Goal: Navigation & Orientation: Find specific page/section

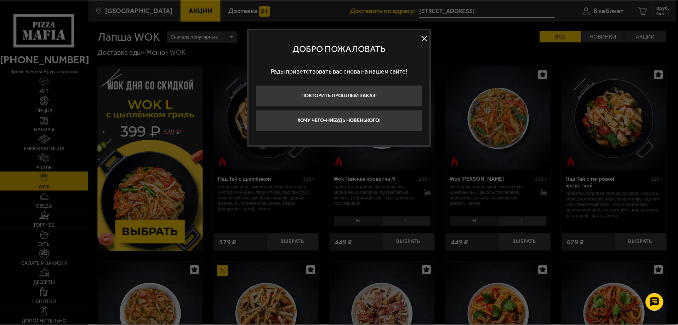
scroll to position [177, 0]
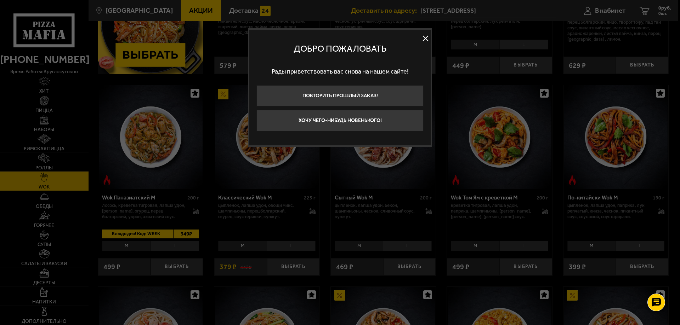
click at [424, 37] on button at bounding box center [425, 38] width 11 height 11
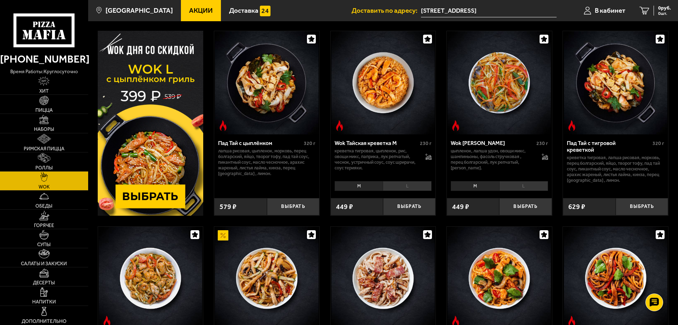
scroll to position [0, 0]
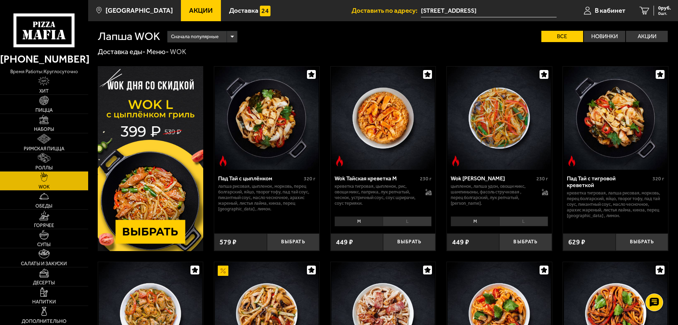
drag, startPoint x: 647, startPoint y: 41, endPoint x: 643, endPoint y: 43, distance: 4.7
click at [647, 40] on label "Акции" at bounding box center [647, 36] width 42 height 11
click at [0, 0] on input "Акции" at bounding box center [0, 0] width 0 height 0
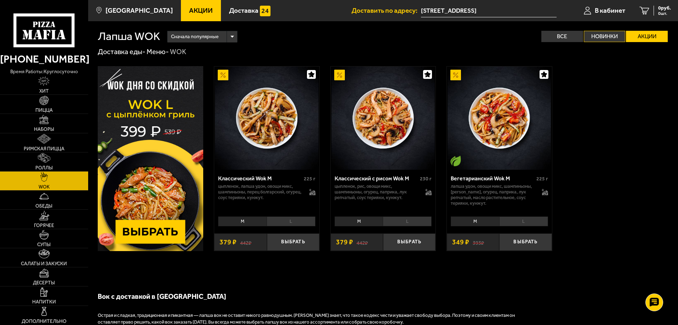
click at [609, 35] on label "Новинки" at bounding box center [605, 36] width 42 height 11
click at [0, 0] on input "Новинки" at bounding box center [0, 0] width 0 height 0
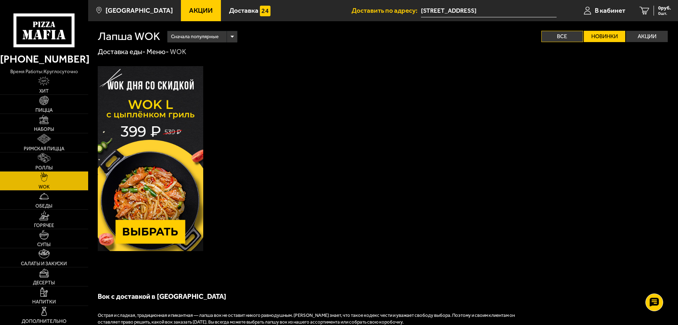
click at [570, 35] on label "Все" at bounding box center [562, 36] width 42 height 11
click at [0, 0] on input "Все" at bounding box center [0, 0] width 0 height 0
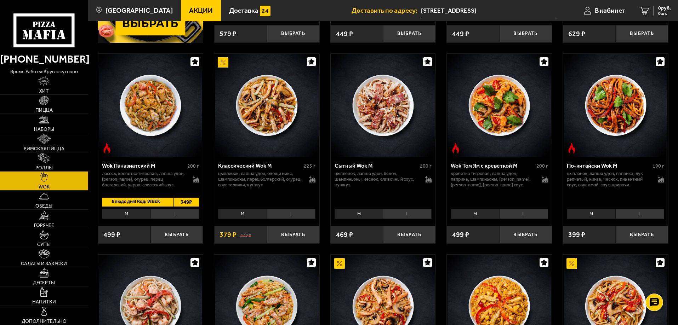
scroll to position [212, 0]
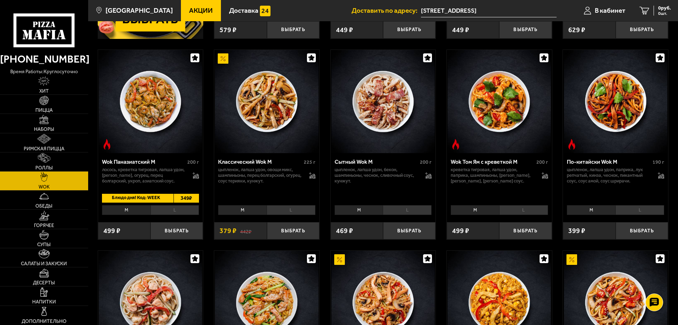
click at [540, 208] on li "L" at bounding box center [523, 210] width 49 height 10
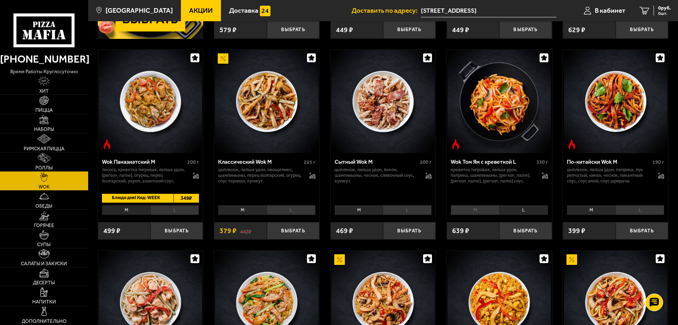
click at [472, 209] on li "M" at bounding box center [475, 210] width 49 height 10
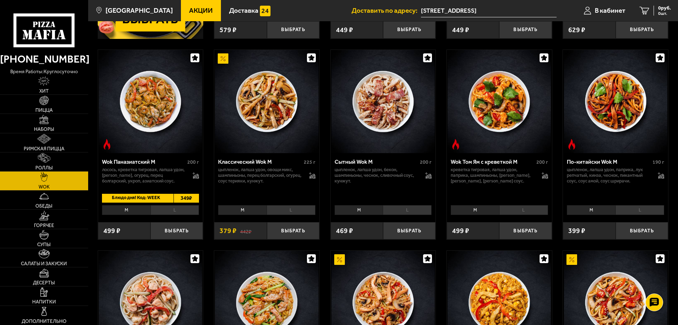
click at [512, 209] on li "L" at bounding box center [523, 210] width 49 height 10
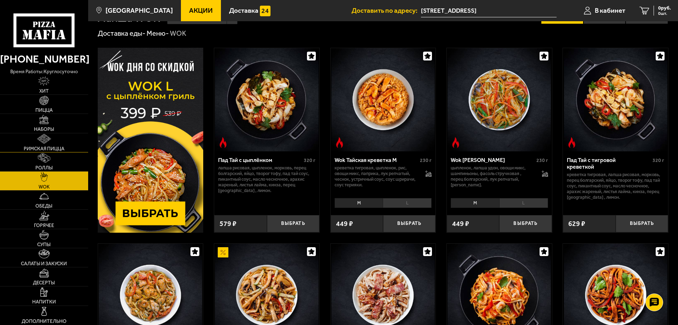
scroll to position [0, 0]
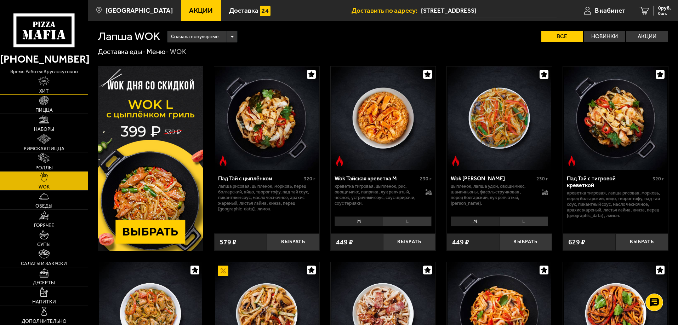
click at [44, 84] on img at bounding box center [43, 81] width 11 height 10
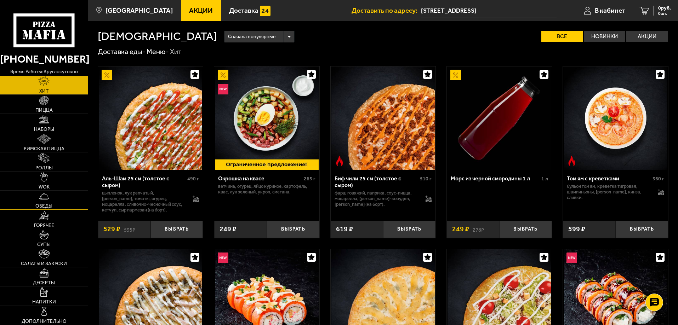
click at [53, 206] on link "Обеды" at bounding box center [44, 200] width 88 height 19
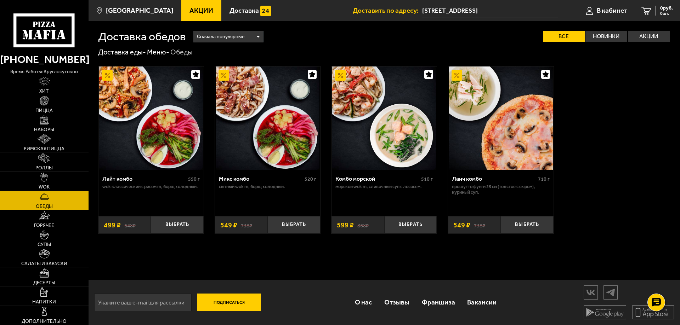
click at [60, 221] on link "Горячее" at bounding box center [44, 219] width 89 height 19
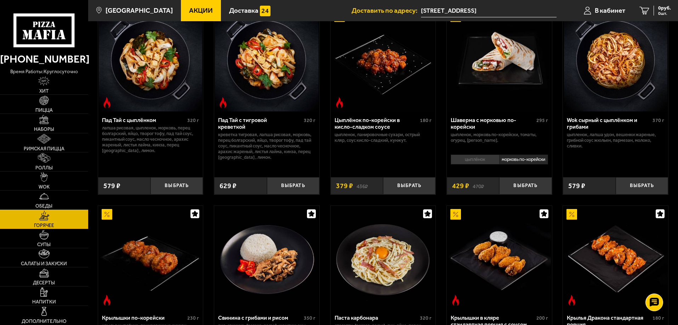
scroll to position [71, 0]
